Goal: Information Seeking & Learning: Understand process/instructions

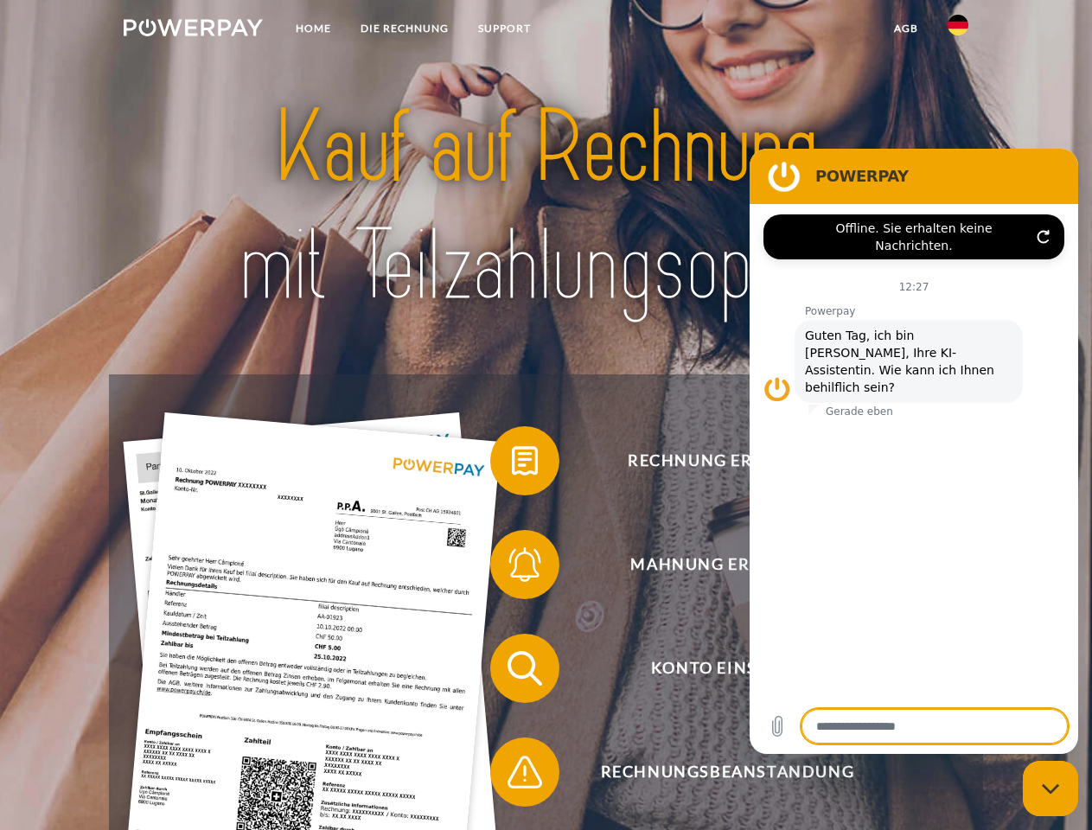
click at [193, 30] on img at bounding box center [193, 27] width 139 height 17
click at [958, 30] on img at bounding box center [957, 25] width 21 height 21
click at [905, 29] on link "agb" at bounding box center [906, 28] width 54 height 31
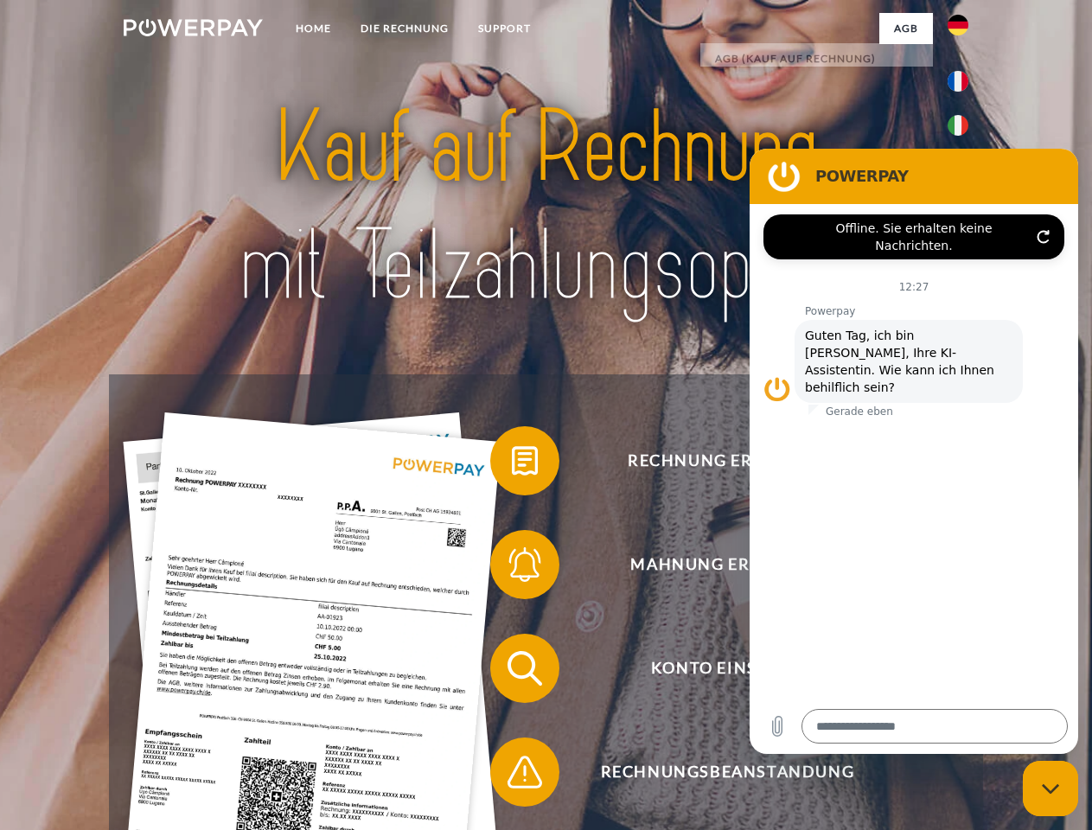
click at [512, 464] on span at bounding box center [499, 460] width 86 height 86
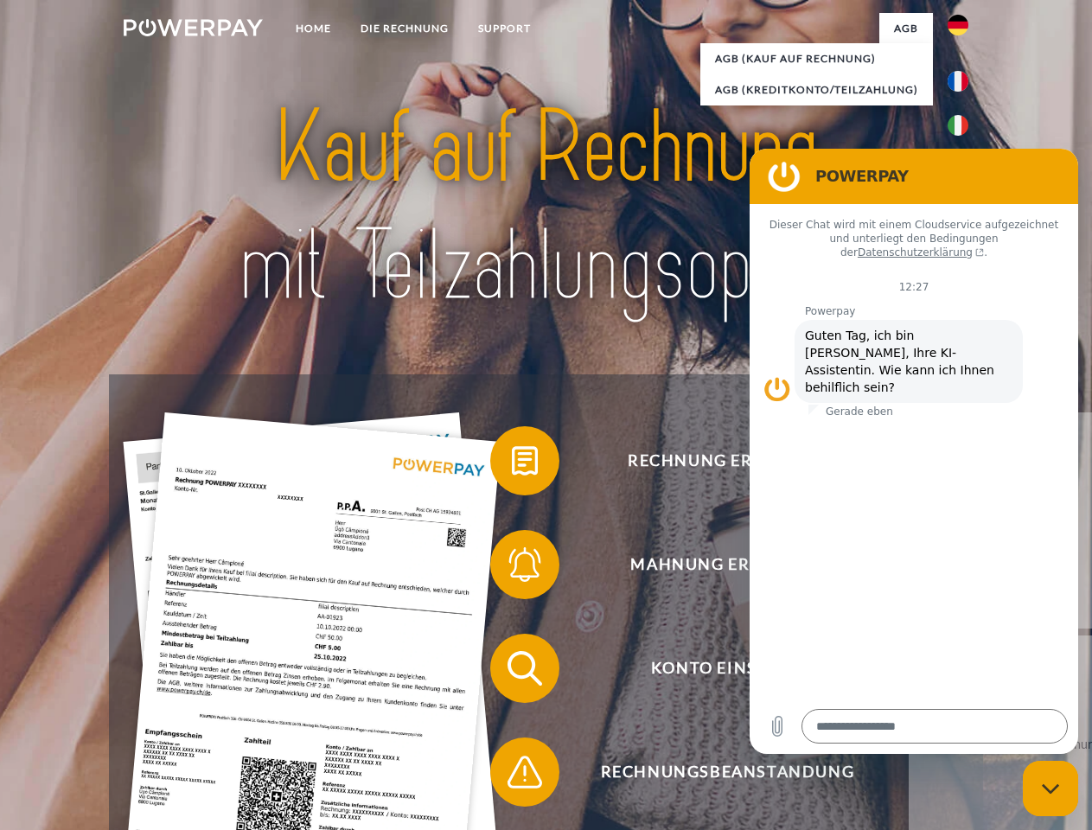
click at [512, 568] on div "Rechnung erhalten? Mahnung erhalten? Konto einsehen" at bounding box center [545, 719] width 873 height 691
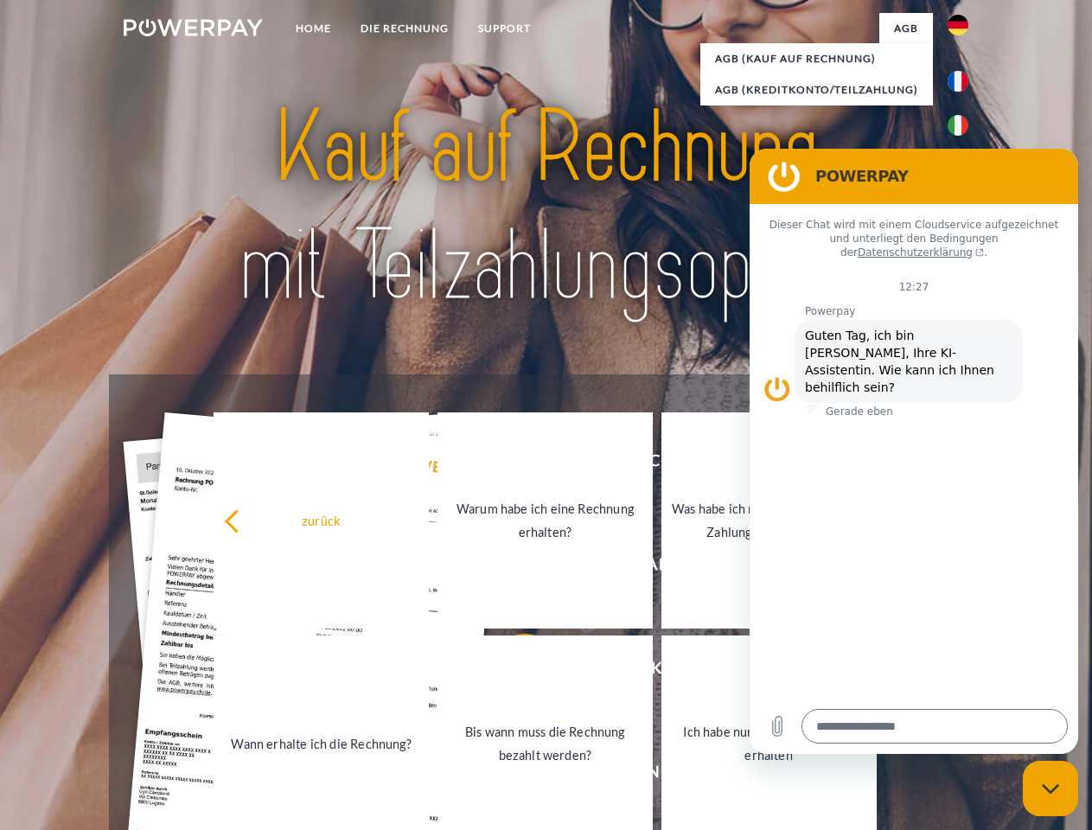
click at [512, 672] on link "Bis wann muss die Rechnung bezahlt werden?" at bounding box center [544, 743] width 215 height 216
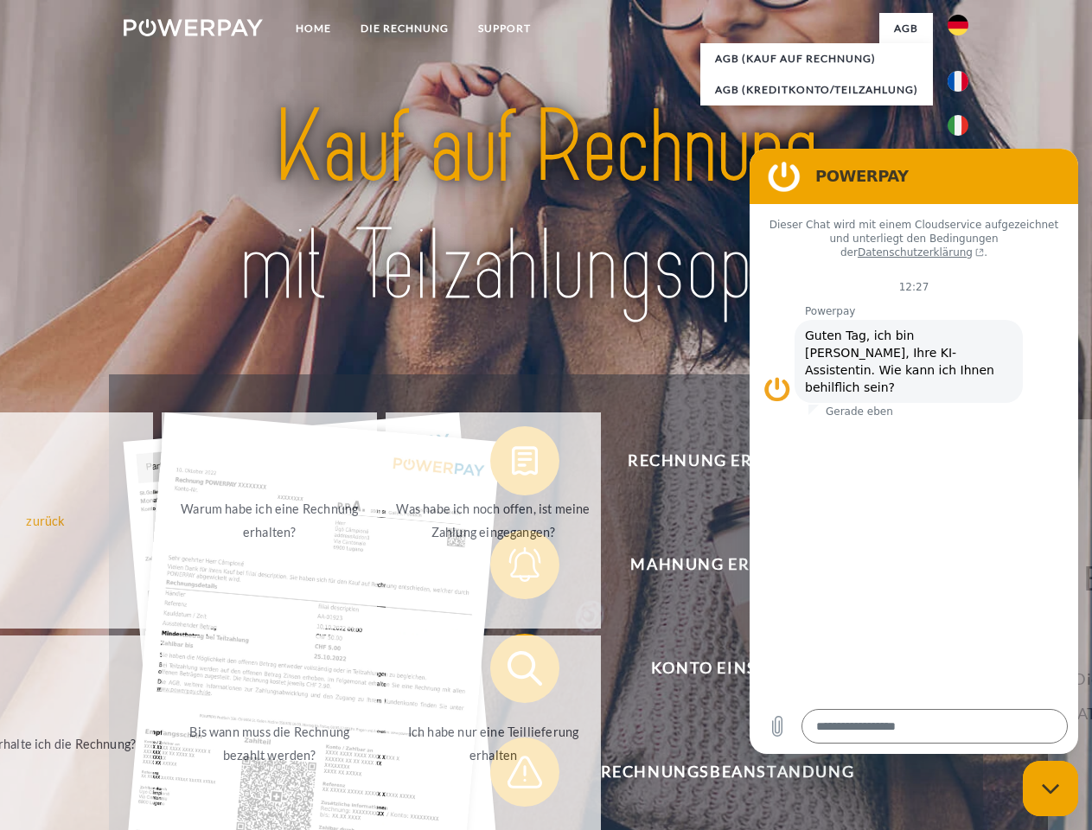
click at [512, 775] on div "Rechnung erhalten? Mahnung erhalten? Konto einsehen" at bounding box center [545, 719] width 873 height 691
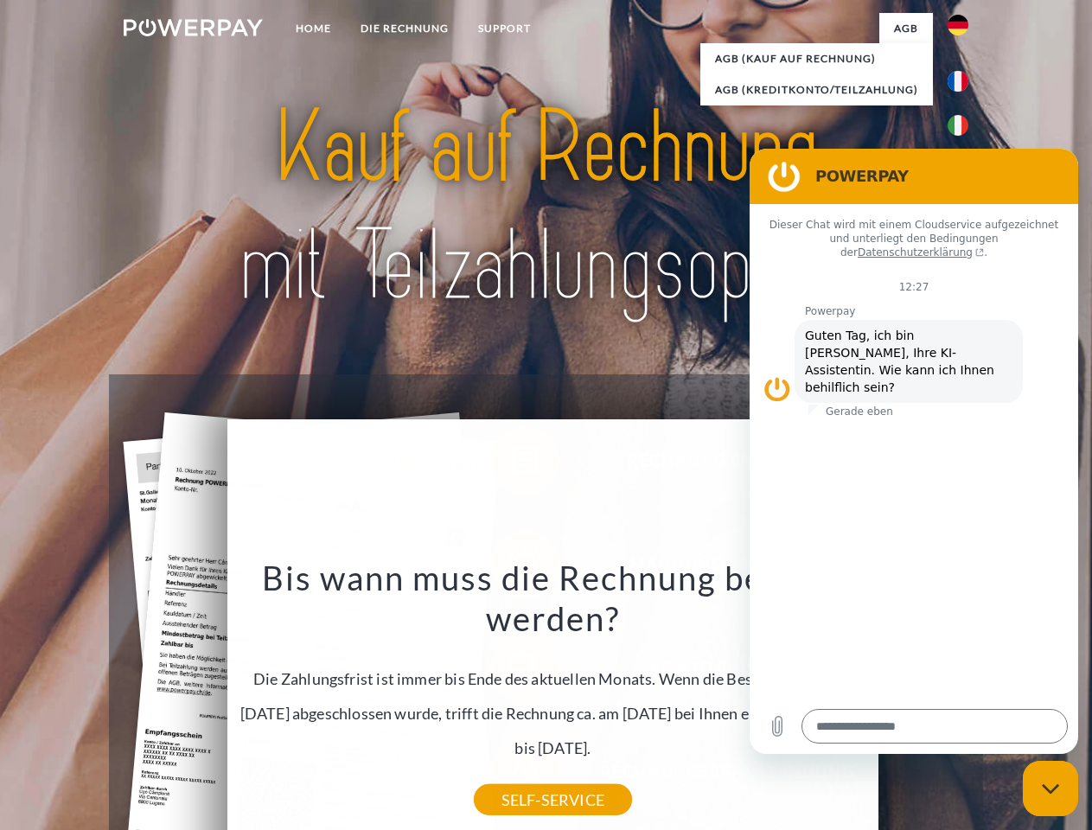
click at [1050, 788] on icon "Messaging-Fenster schließen" at bounding box center [1051, 788] width 18 height 11
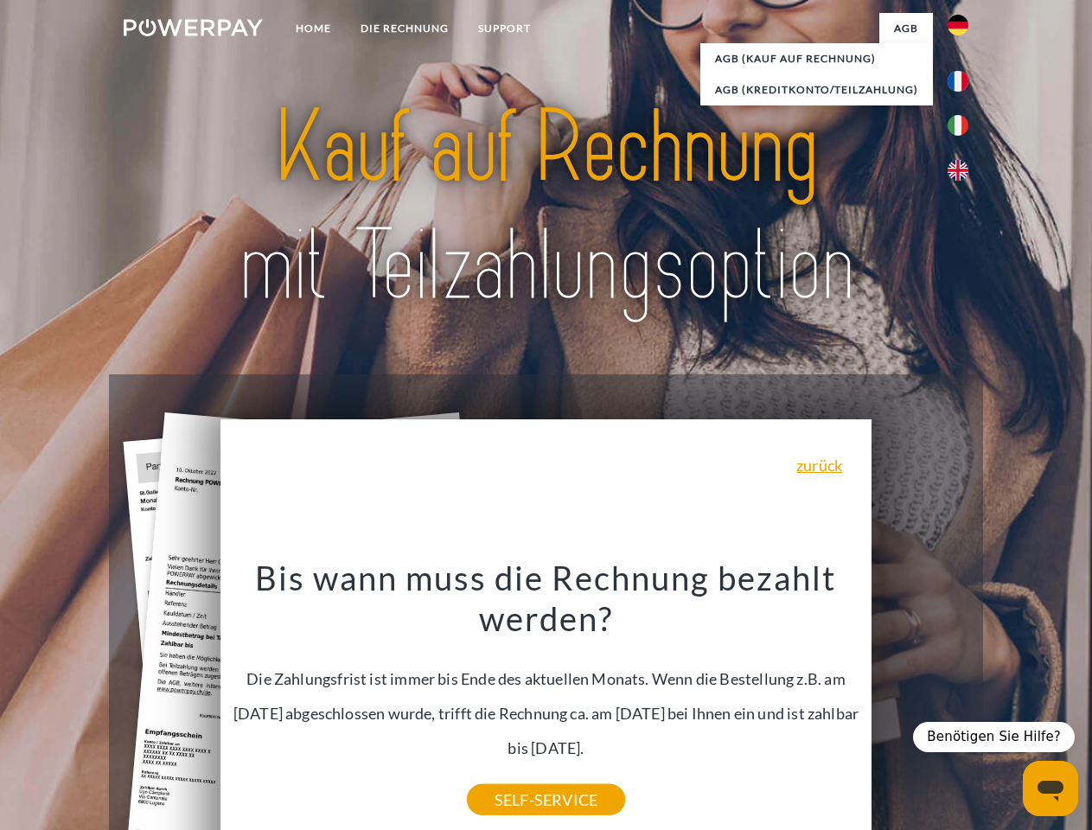
type textarea "*"
